Goal: Task Accomplishment & Management: Manage account settings

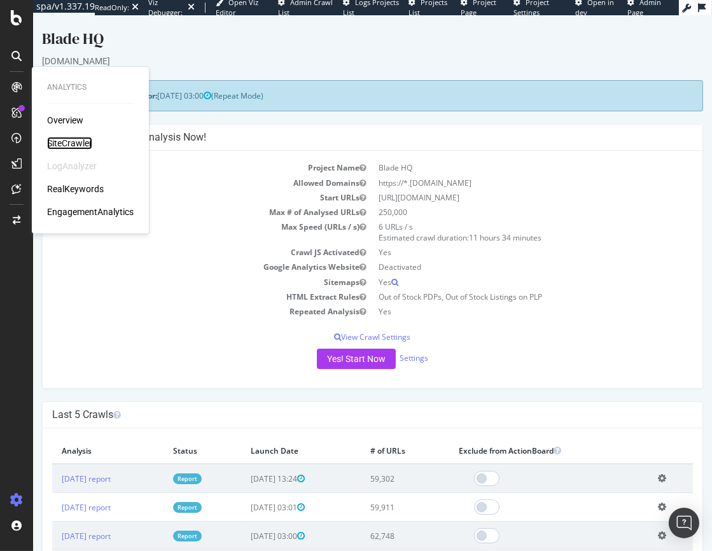
click at [79, 143] on div "SiteCrawler" at bounding box center [69, 143] width 45 height 13
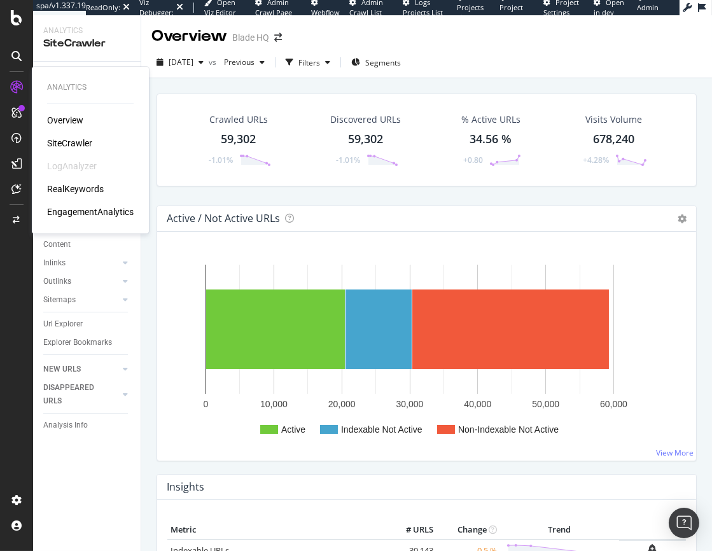
click at [71, 165] on div "LogAnalyzer" at bounding box center [72, 166] width 50 height 13
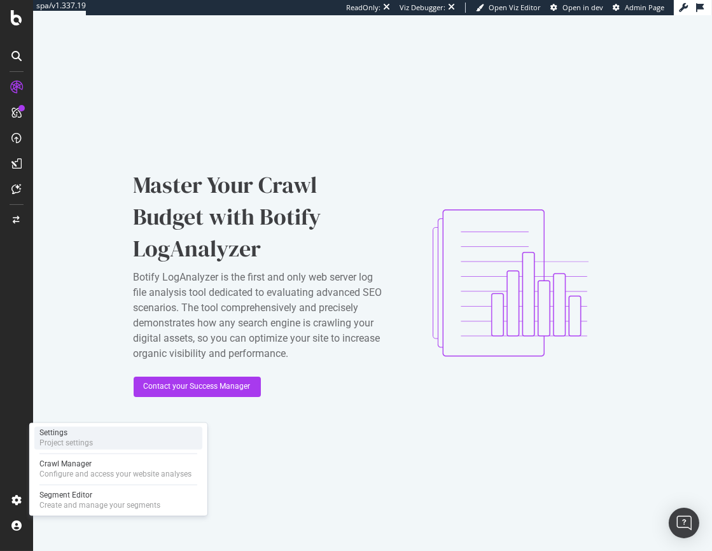
click at [74, 438] on div "Project settings" at bounding box center [65, 443] width 53 height 10
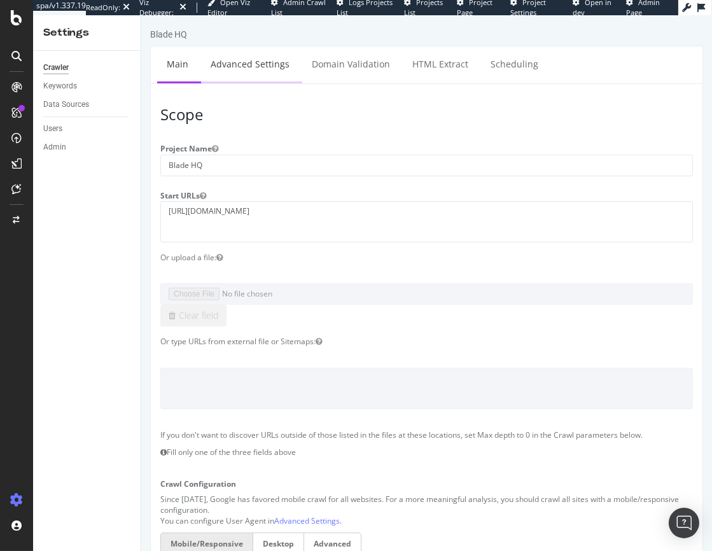
click at [244, 64] on link "Advanced Settings" at bounding box center [249, 63] width 98 height 35
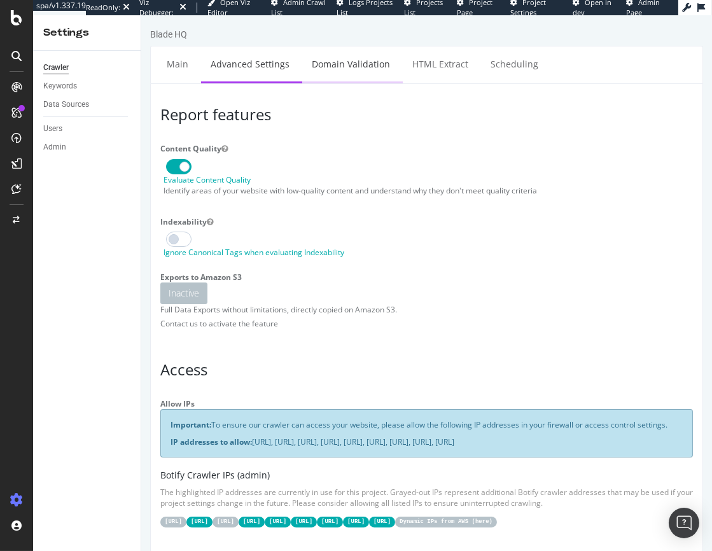
click at [345, 66] on link "Domain Validation" at bounding box center [350, 63] width 97 height 35
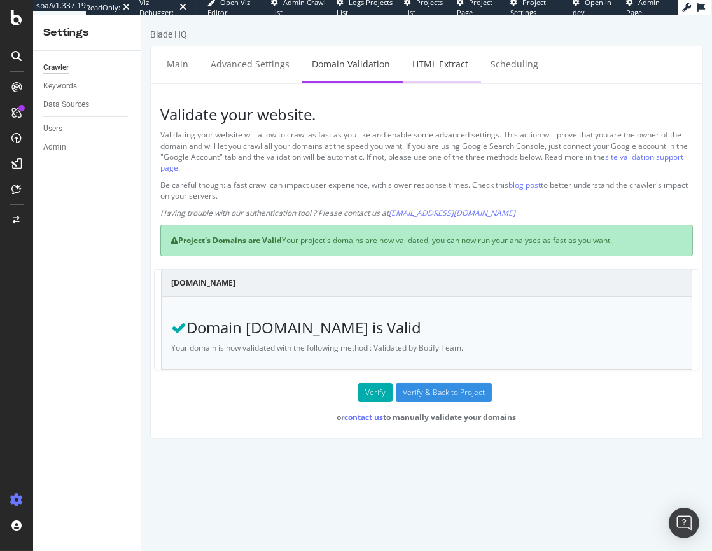
click at [417, 66] on link "HTML Extract" at bounding box center [439, 63] width 75 height 35
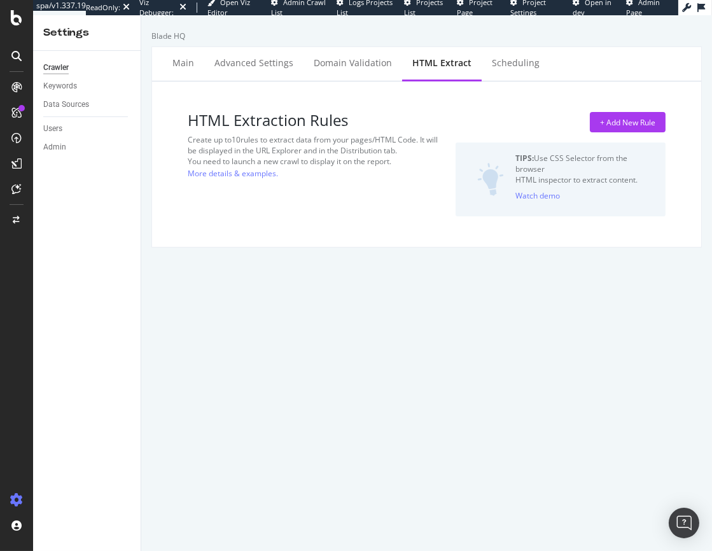
select select "exist"
select select "count"
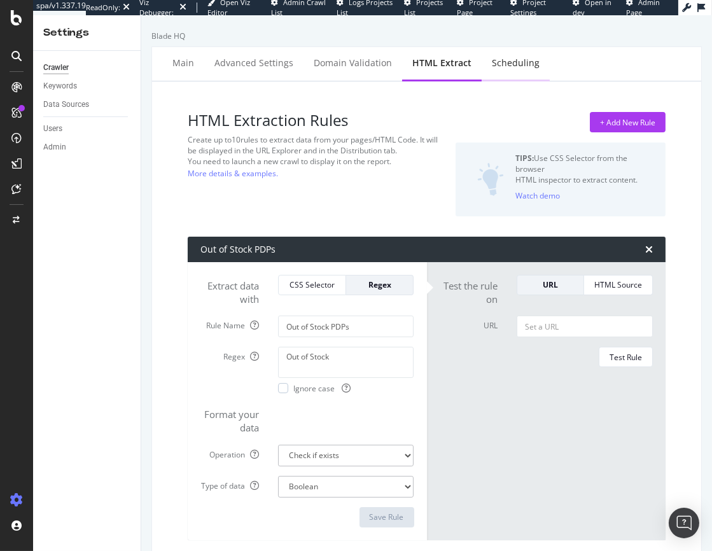
click at [495, 60] on div "Scheduling" at bounding box center [516, 63] width 48 height 13
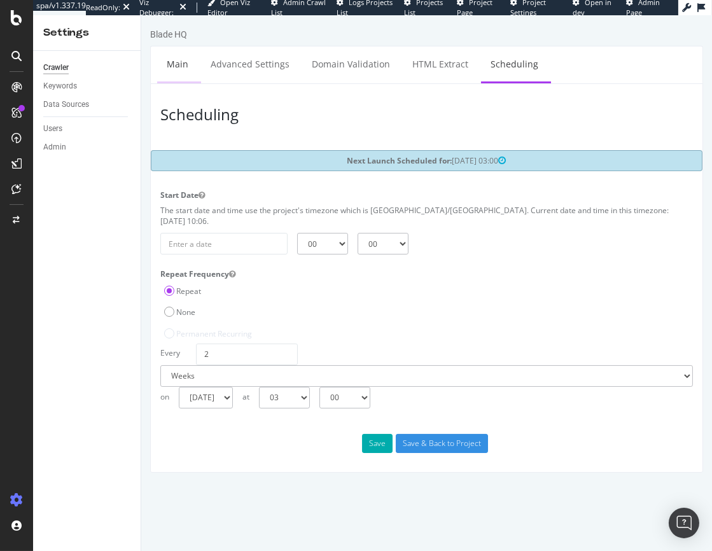
click at [167, 65] on link "Main" at bounding box center [177, 63] width 41 height 35
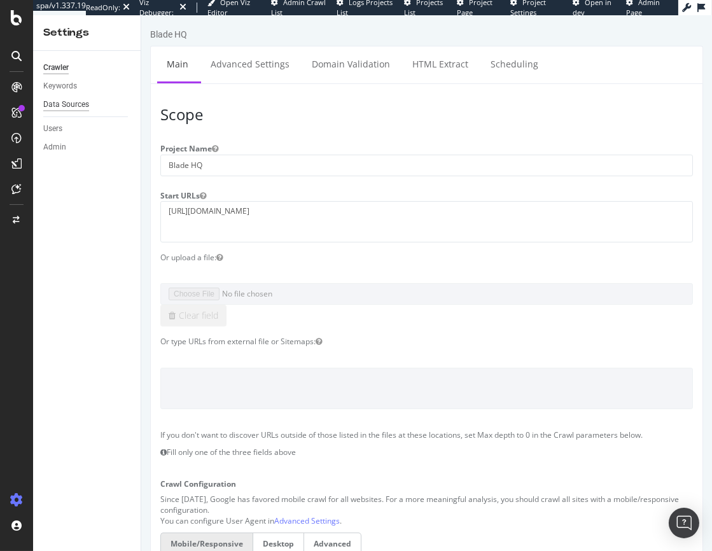
click at [76, 104] on div "Data Sources" at bounding box center [66, 104] width 46 height 13
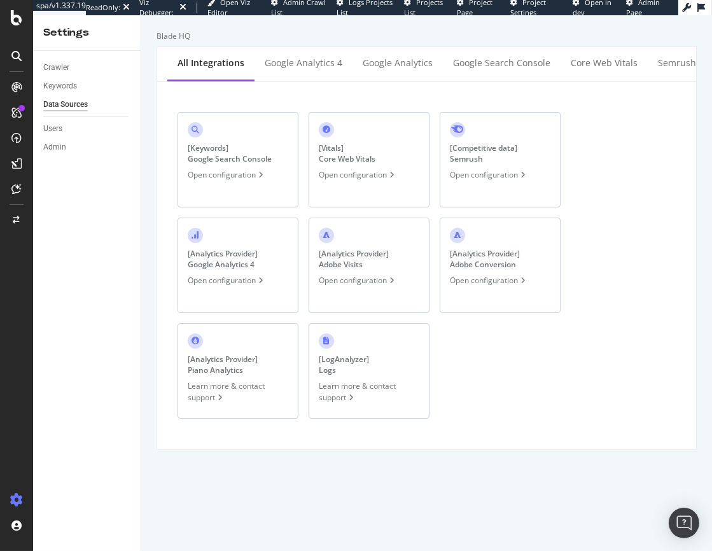
click at [364, 360] on div "[ LogAnalyzer ] Logs" at bounding box center [344, 365] width 50 height 22
click at [298, 63] on div "Google Analytics 4" at bounding box center [304, 63] width 78 height 13
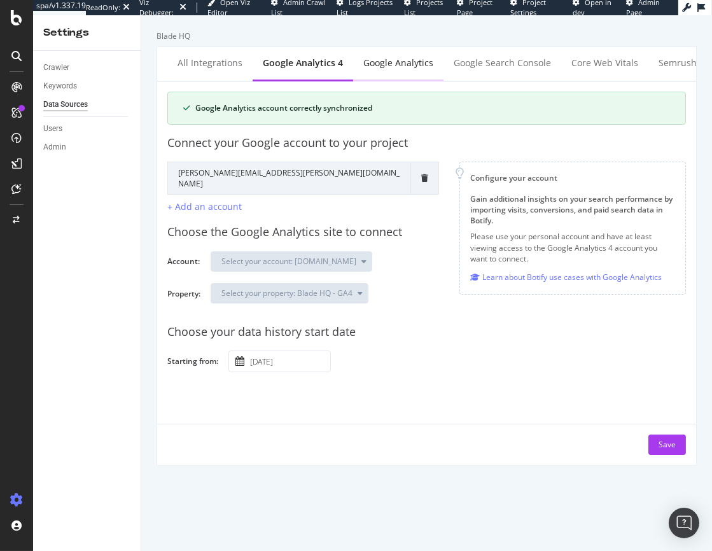
click at [387, 65] on div "Google Analytics" at bounding box center [398, 63] width 70 height 13
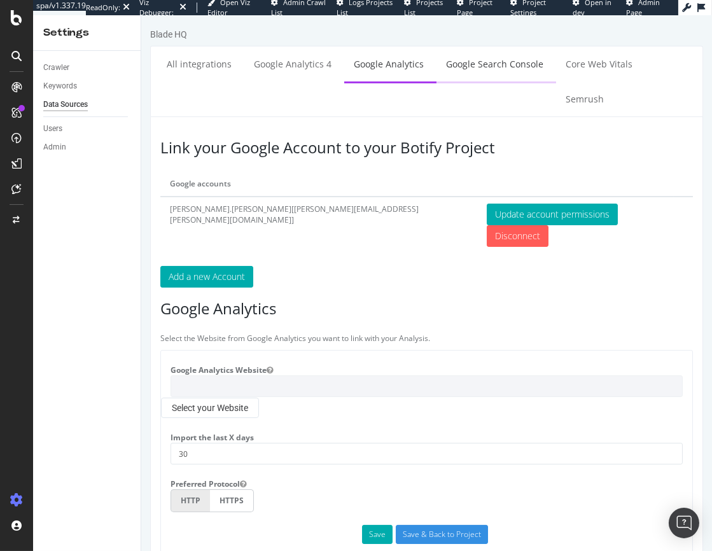
click at [476, 59] on link "Google Search Console" at bounding box center [494, 63] width 116 height 35
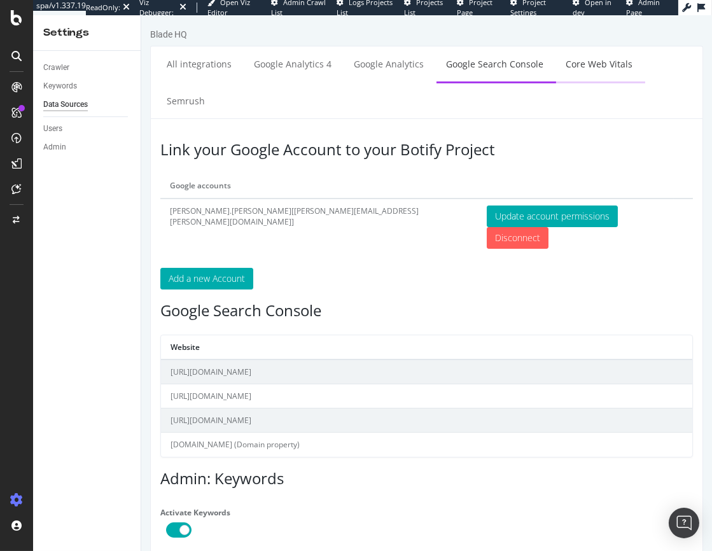
click at [573, 71] on link "Core Web Vitals" at bounding box center [598, 63] width 86 height 35
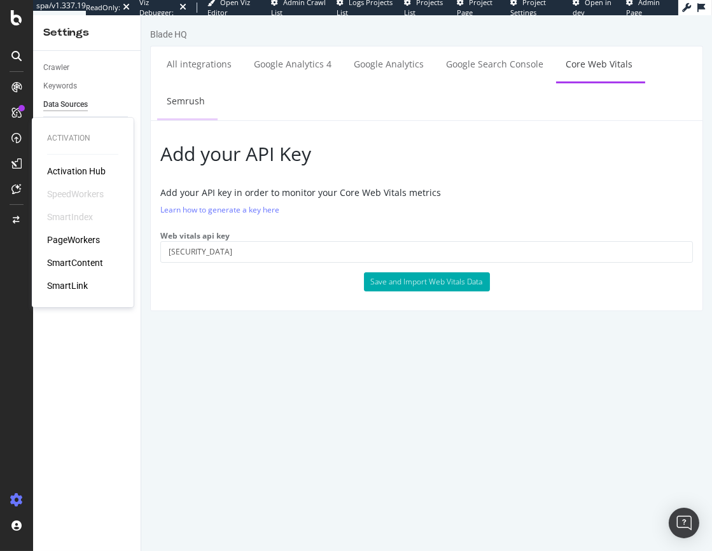
click at [214, 83] on link "Semrush" at bounding box center [185, 100] width 57 height 35
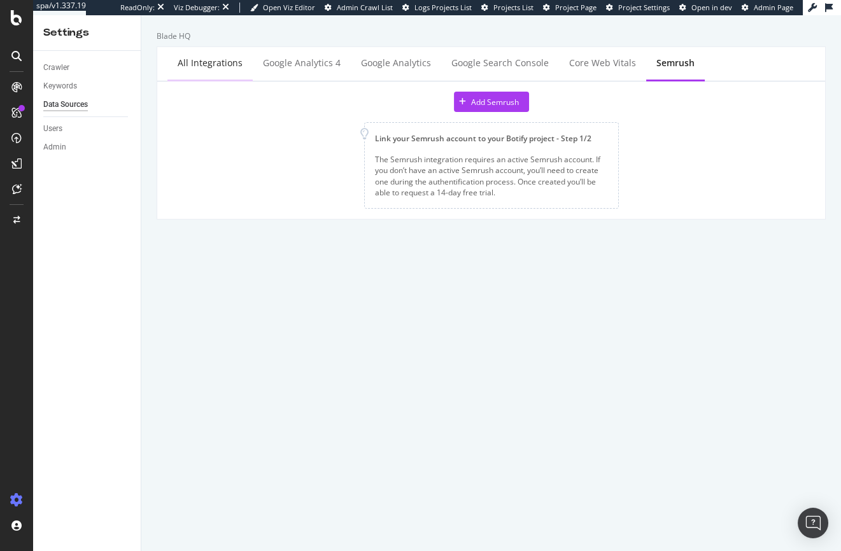
click at [197, 59] on div "All integrations" at bounding box center [210, 63] width 65 height 13
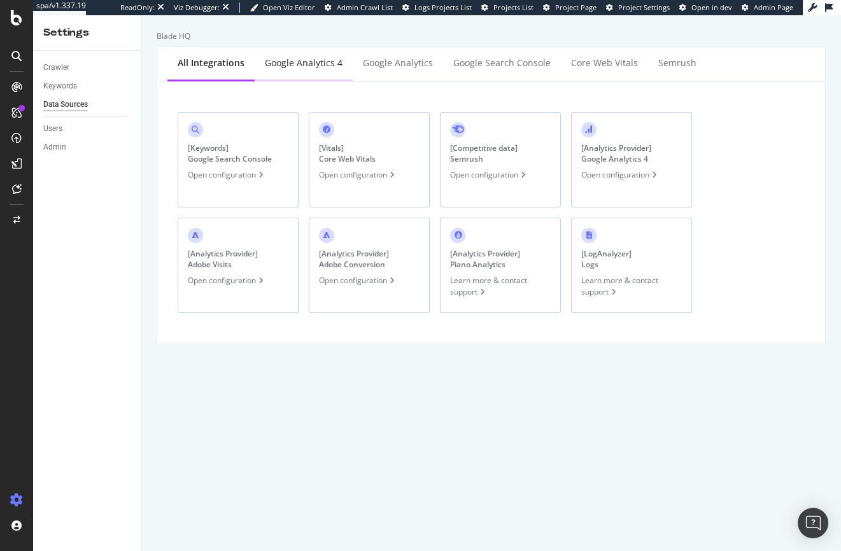
click at [312, 67] on div "Google Analytics 4" at bounding box center [304, 63] width 78 height 13
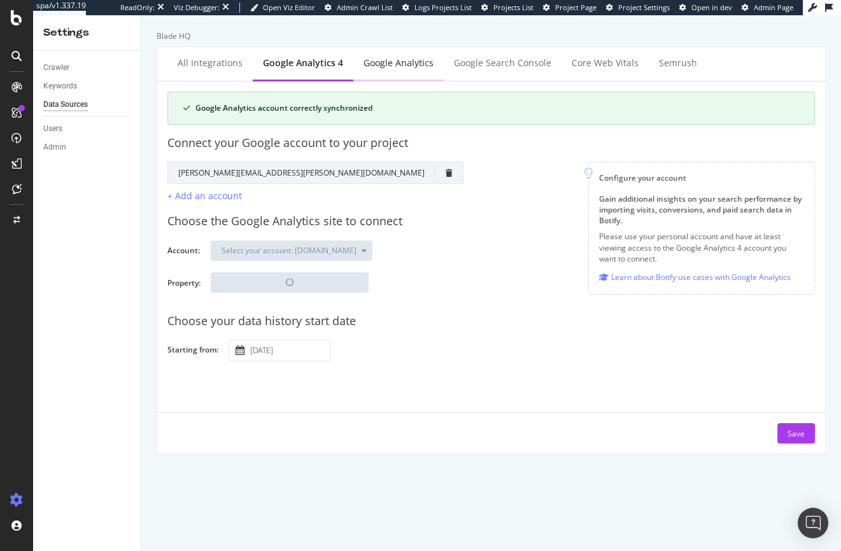
click at [396, 71] on div "Google Analytics" at bounding box center [398, 63] width 90 height 35
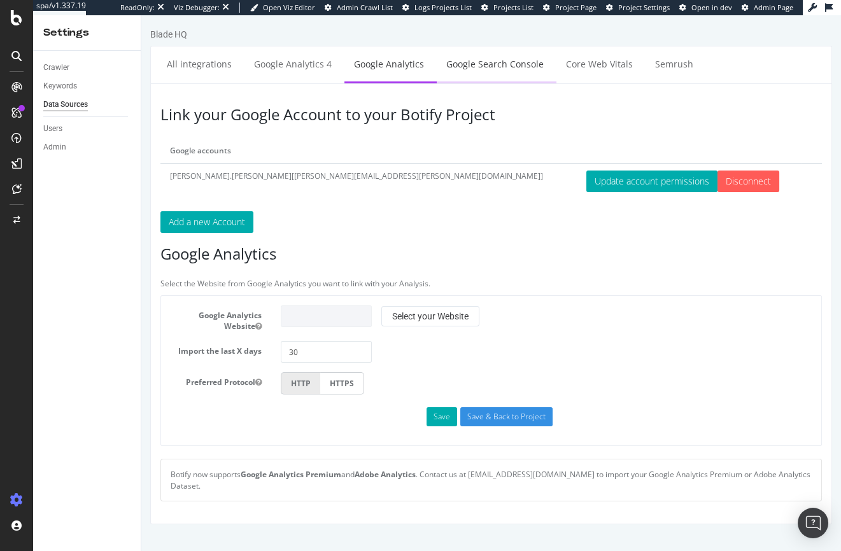
click at [470, 69] on link "Google Search Console" at bounding box center [495, 63] width 116 height 35
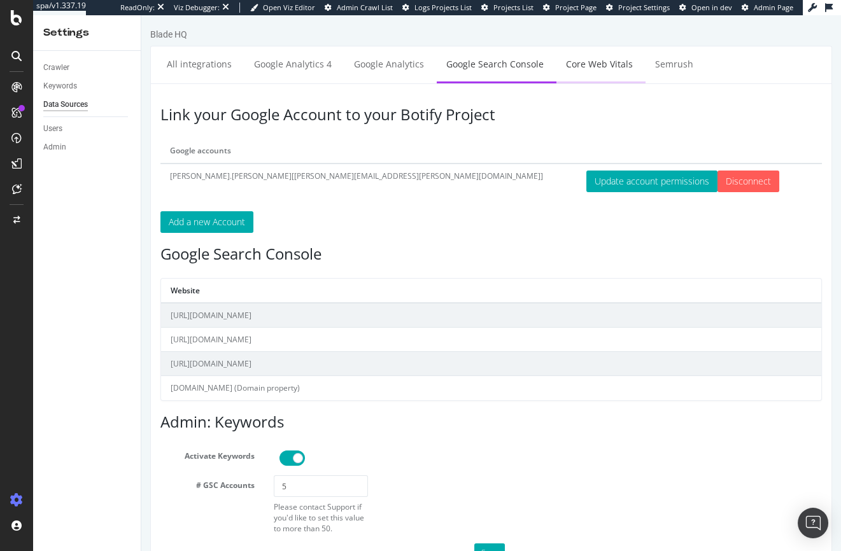
click at [580, 73] on link "Core Web Vitals" at bounding box center [599, 63] width 86 height 35
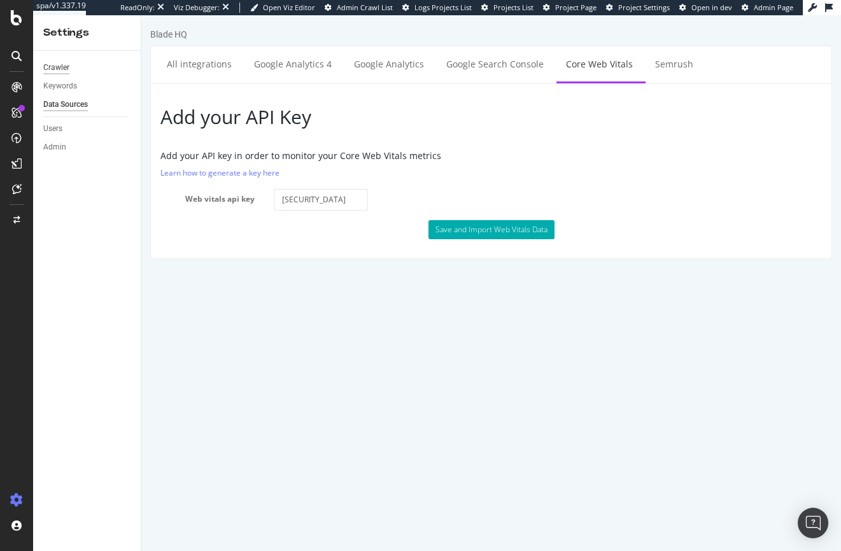
click at [64, 73] on div "Crawler" at bounding box center [56, 67] width 26 height 13
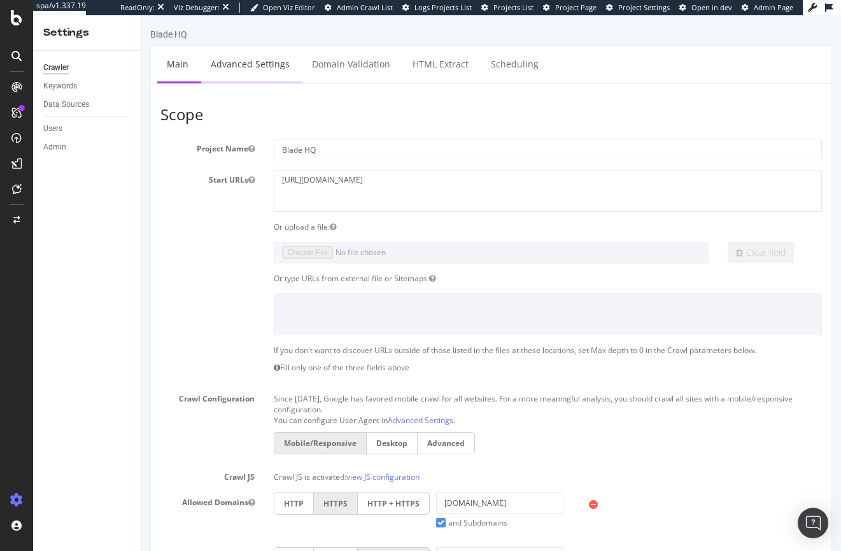
click at [246, 52] on link "Advanced Settings" at bounding box center [250, 63] width 98 height 35
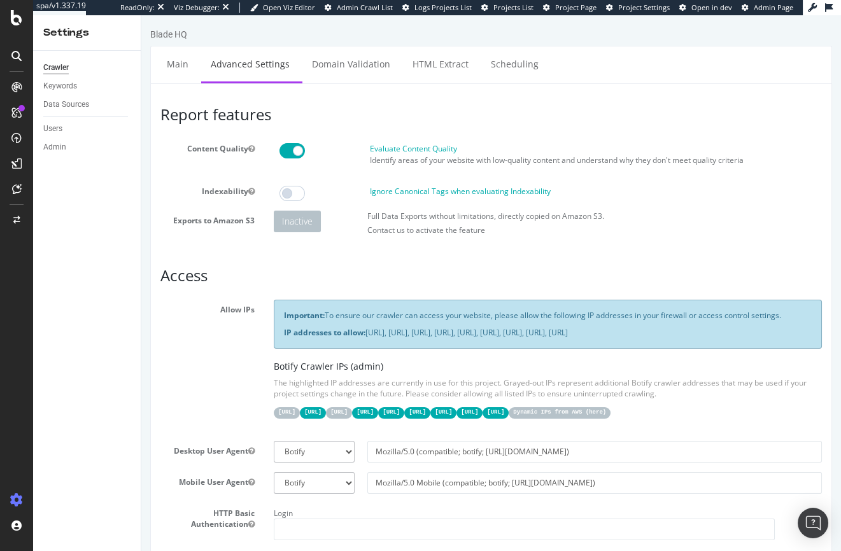
click at [440, 7] on span "Logs Projects List" at bounding box center [442, 8] width 57 height 10
